Goal: Navigation & Orientation: Find specific page/section

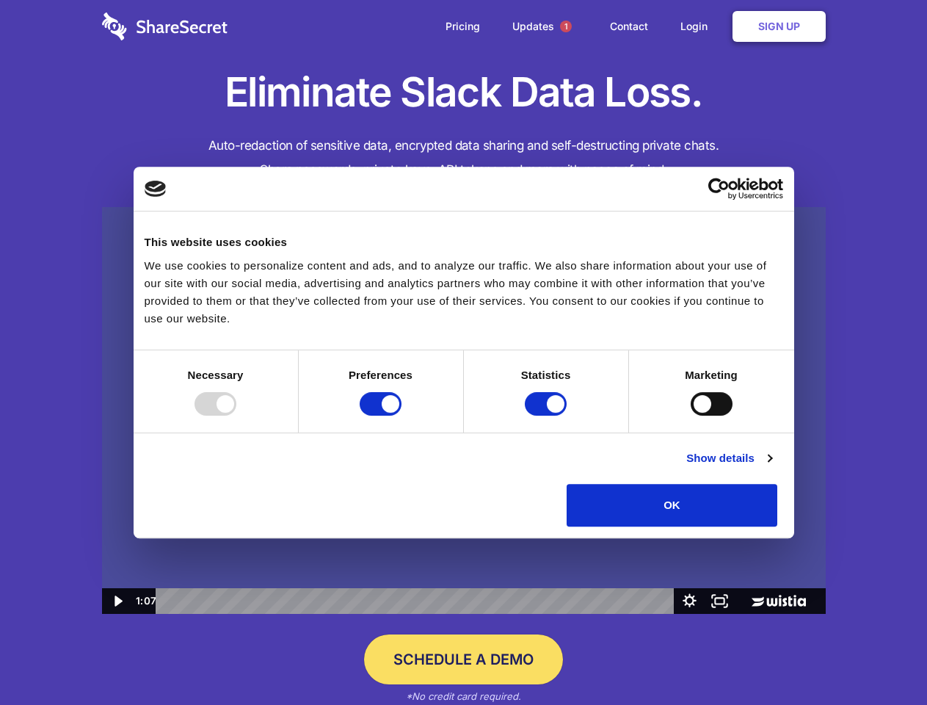
click at [463, 352] on img at bounding box center [464, 410] width 724 height 407
click at [236, 415] on div at bounding box center [216, 403] width 42 height 23
click at [402, 415] on input "Preferences" at bounding box center [381, 403] width 42 height 23
checkbox input "false"
click at [548, 415] on input "Statistics" at bounding box center [546, 403] width 42 height 23
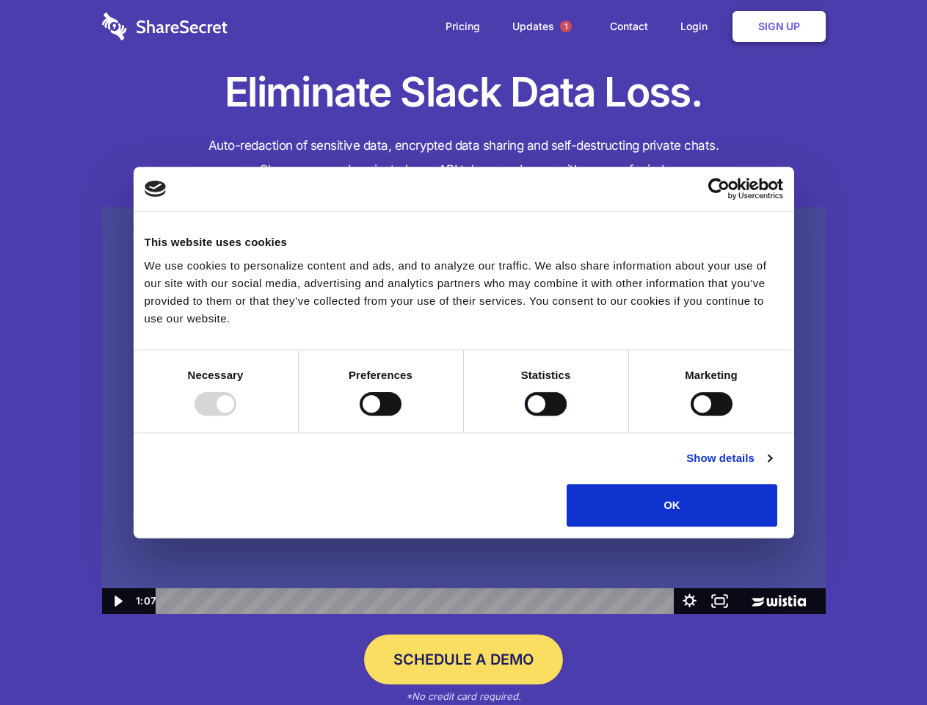
checkbox input "false"
click at [691, 415] on input "Marketing" at bounding box center [712, 403] width 42 height 23
checkbox input "true"
click at [772, 467] on link "Show details" at bounding box center [728, 458] width 85 height 18
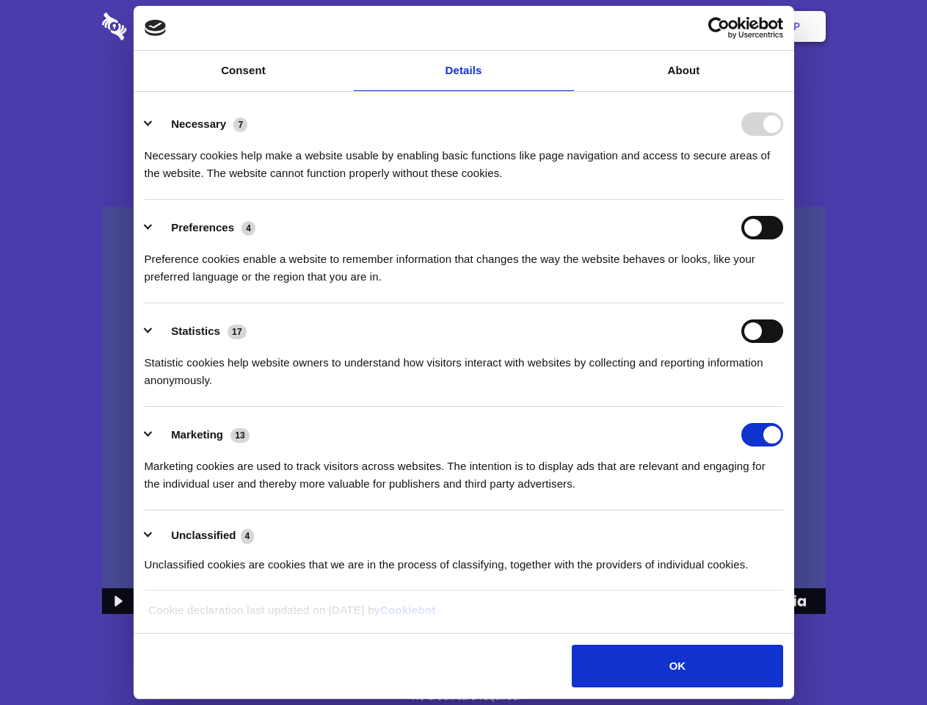
click at [783, 389] on div "Statistic cookies help website owners to understand how visitors interact with …" at bounding box center [464, 366] width 639 height 46
click at [565, 26] on span "1" at bounding box center [566, 27] width 12 height 12
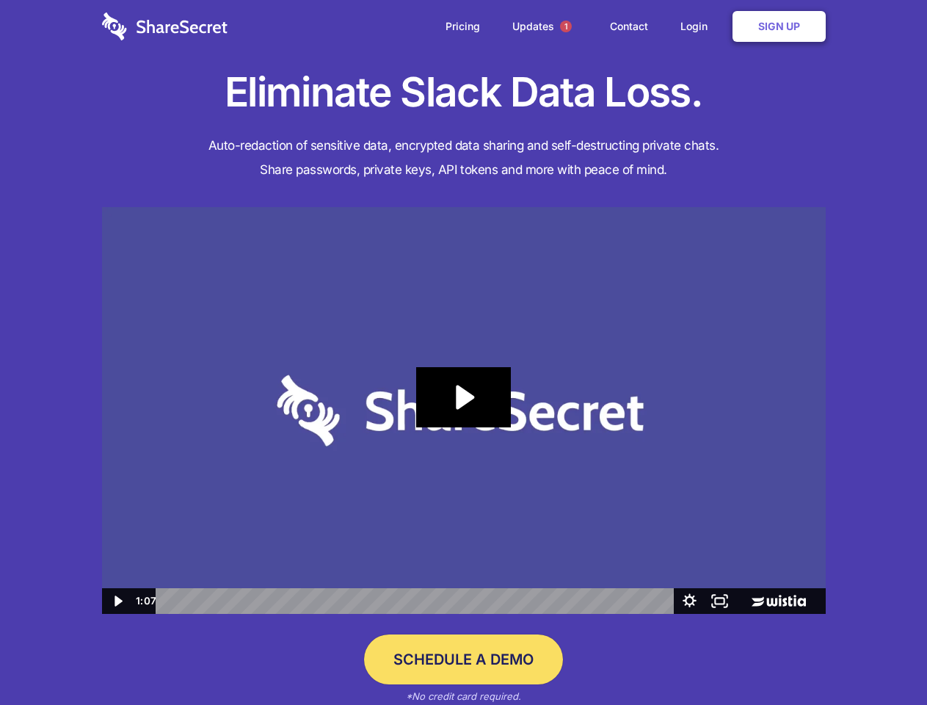
click at [464, 410] on icon "Play Video: Sharesecret Slack Extension" at bounding box center [463, 397] width 94 height 60
